Goal: Find specific page/section: Find specific page/section

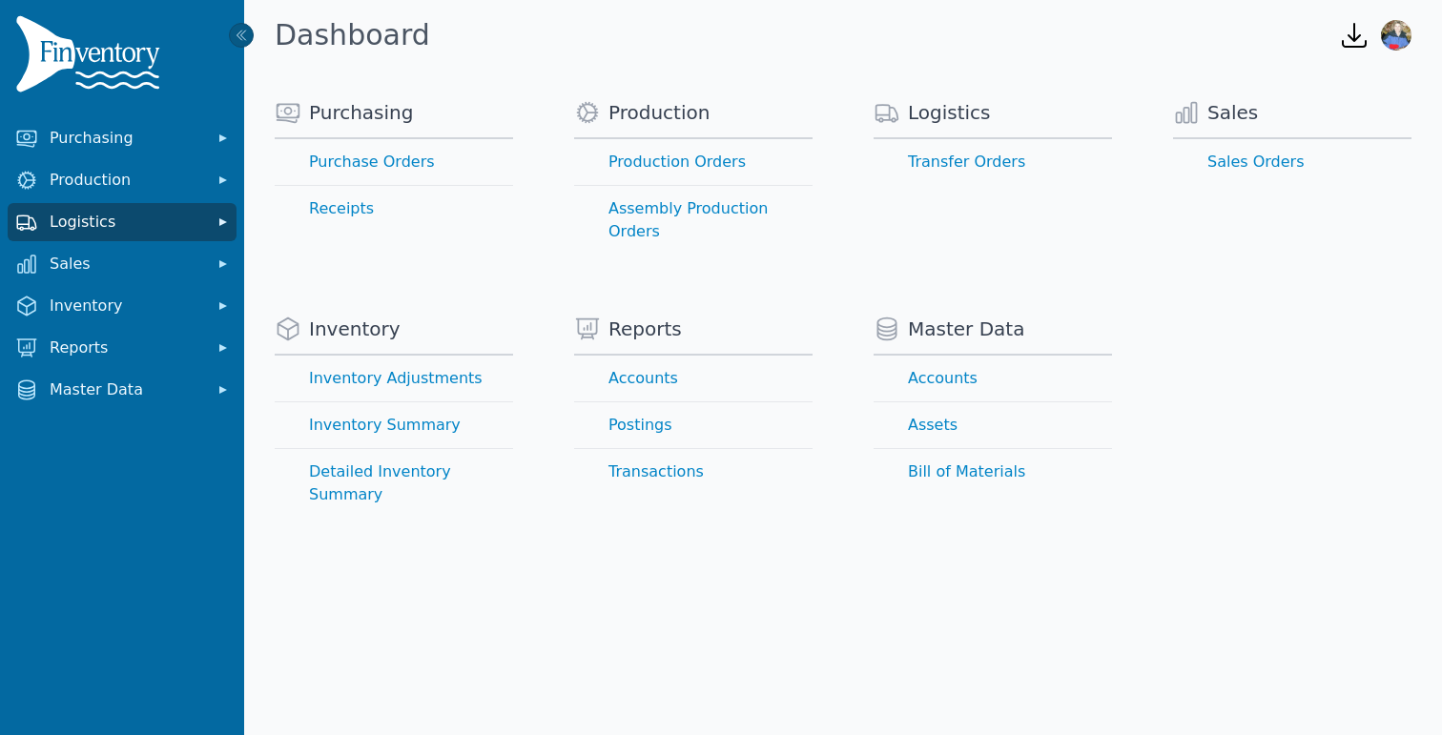
click at [111, 218] on span "Logistics" at bounding box center [126, 222] width 153 height 23
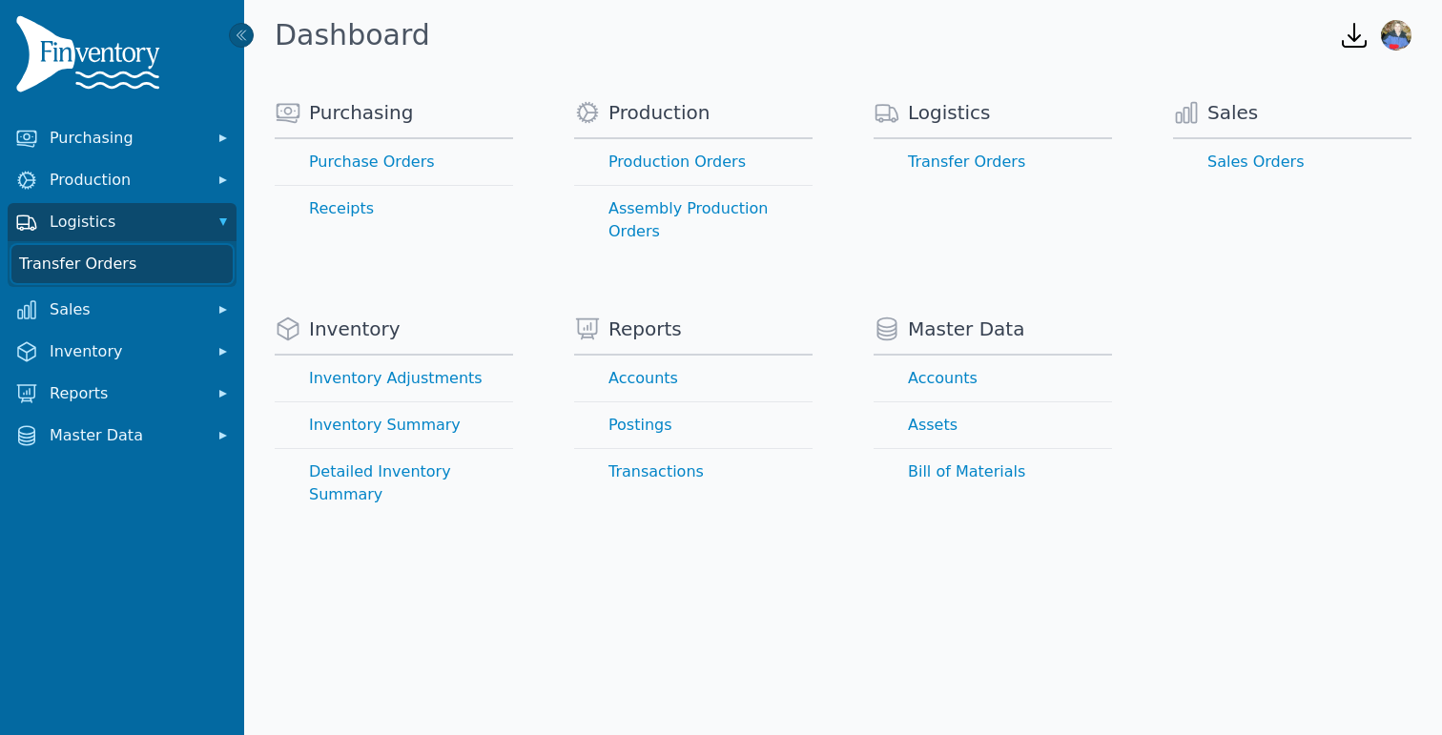
click at [94, 259] on link "Transfer Orders" at bounding box center [121, 264] width 221 height 38
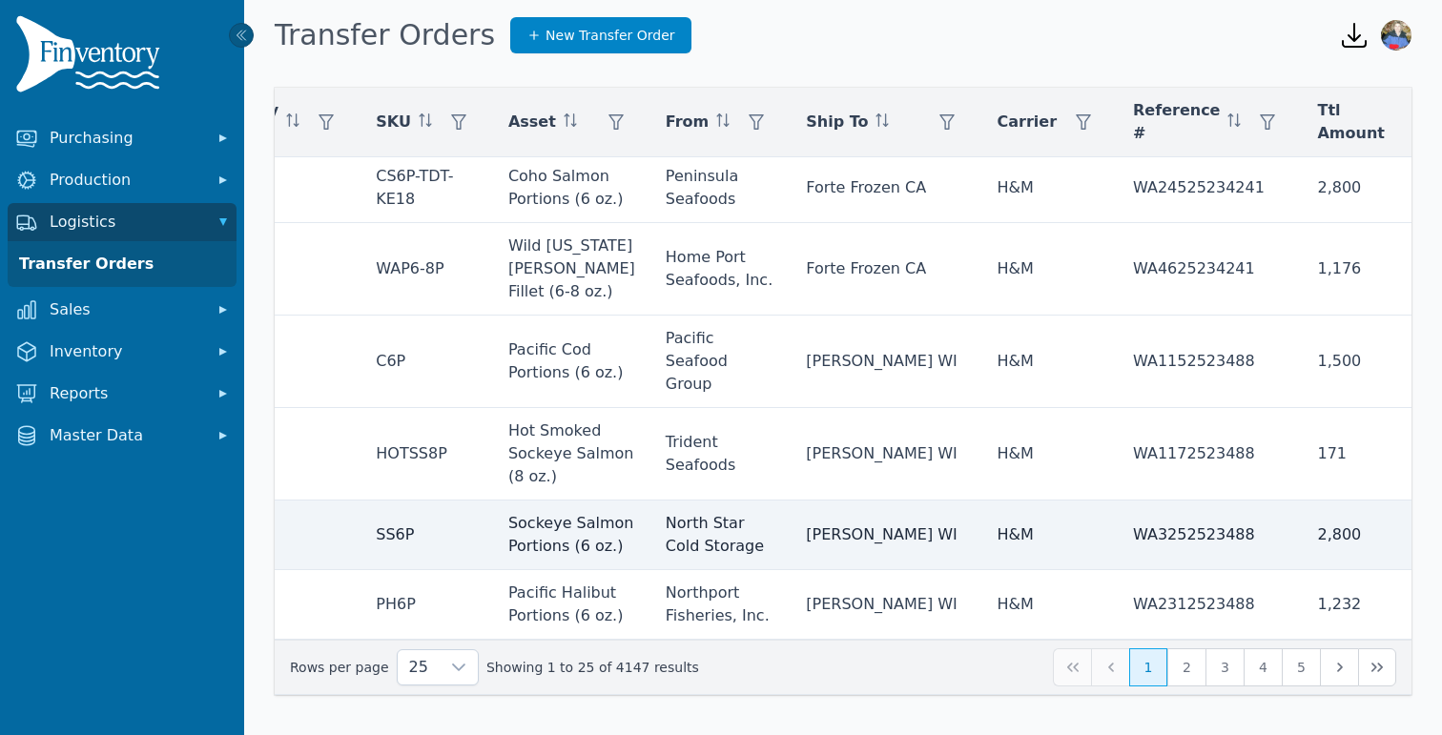
scroll to position [1570, 500]
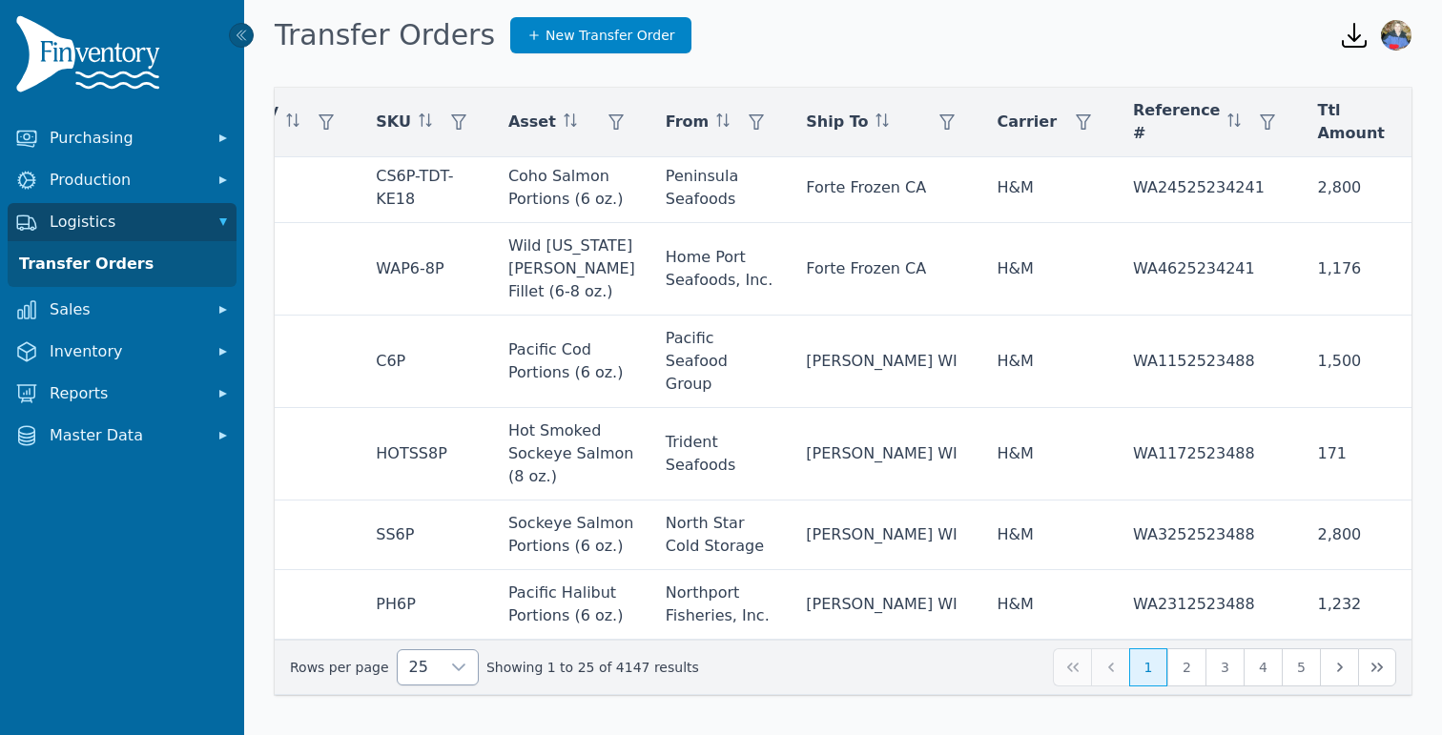
click at [451, 667] on icon at bounding box center [458, 667] width 15 height 15
click at [435, 626] on li "250" at bounding box center [430, 624] width 72 height 38
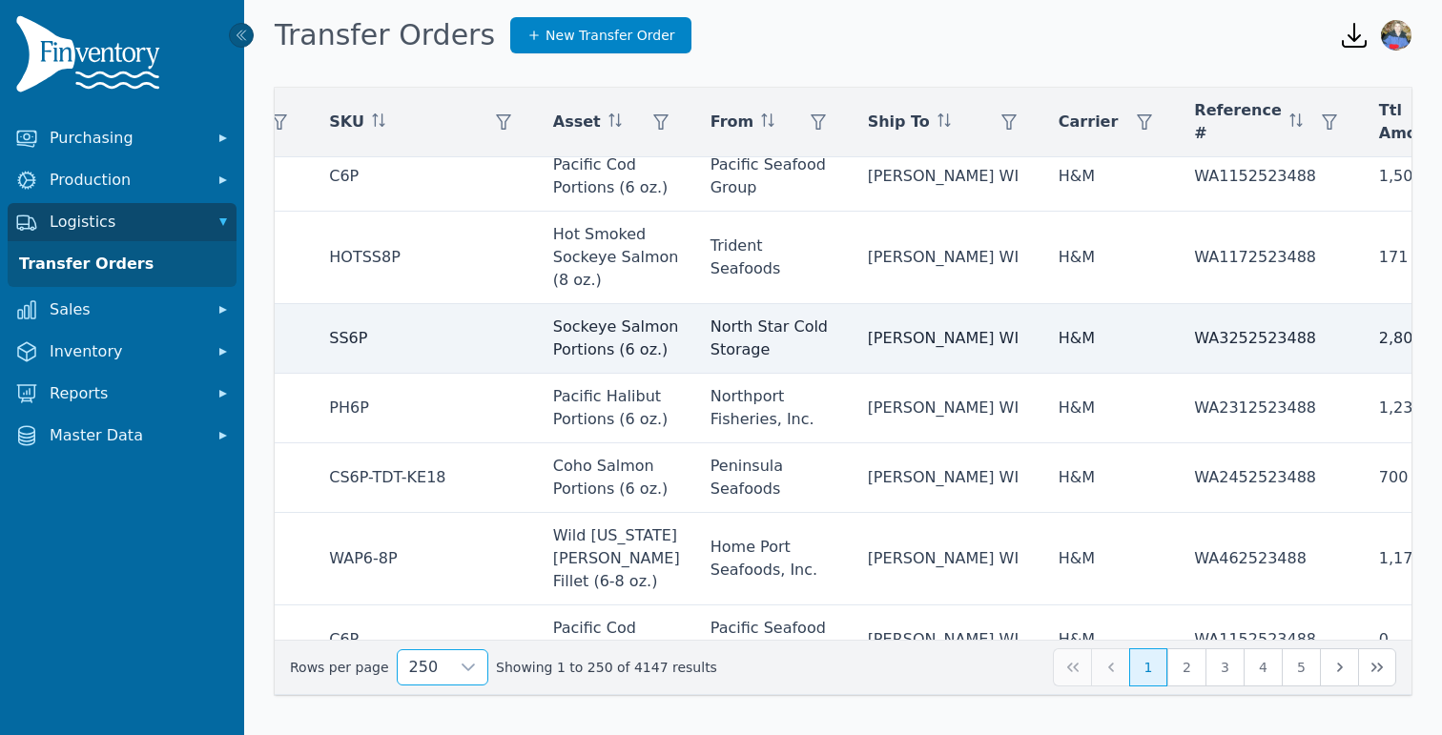
scroll to position [1664, 547]
